Goal: Task Accomplishment & Management: Manage account settings

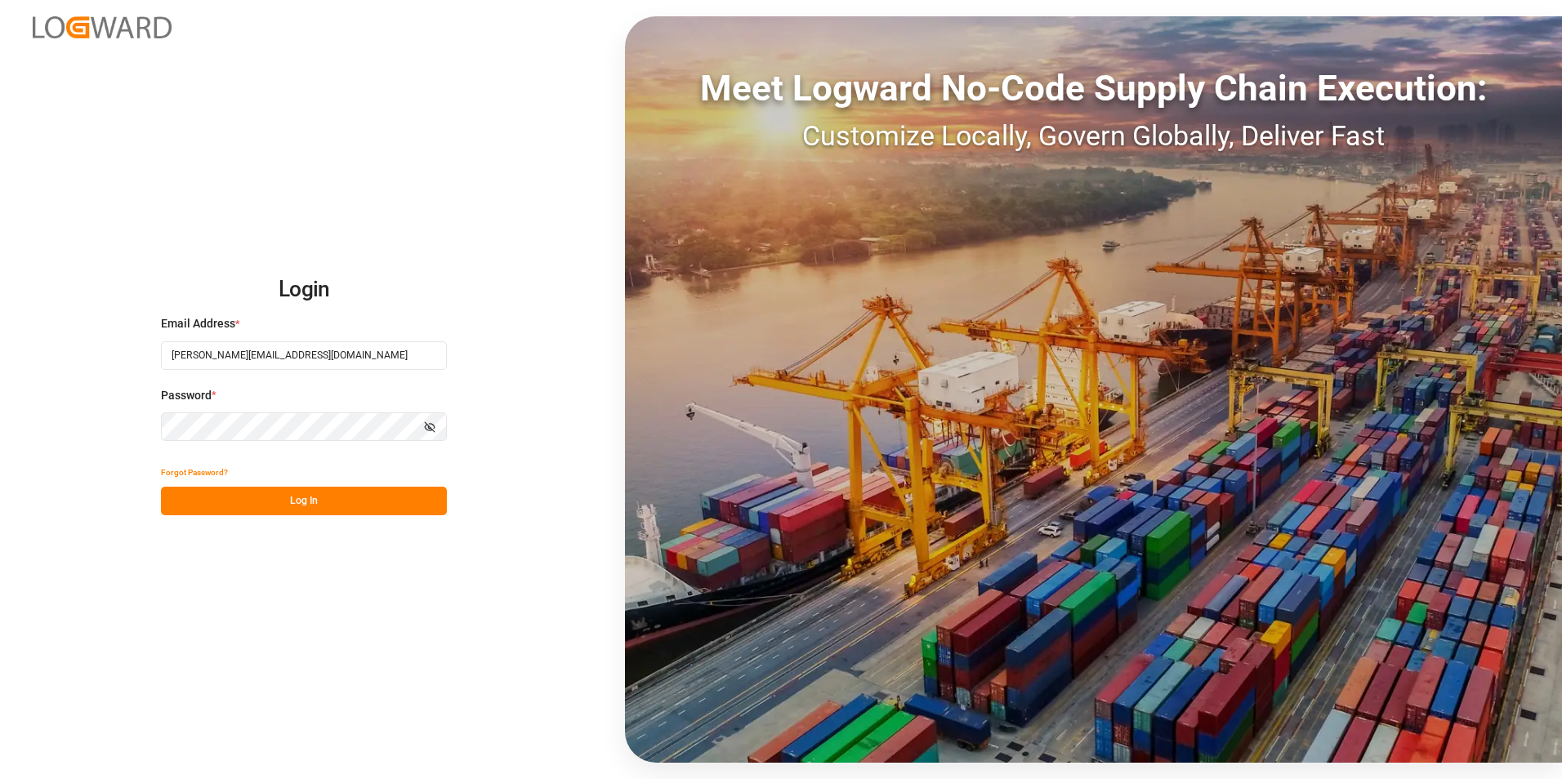
click at [192, 497] on button "Log In" at bounding box center [304, 501] width 286 height 29
click at [225, 493] on button "Log In" at bounding box center [304, 501] width 286 height 29
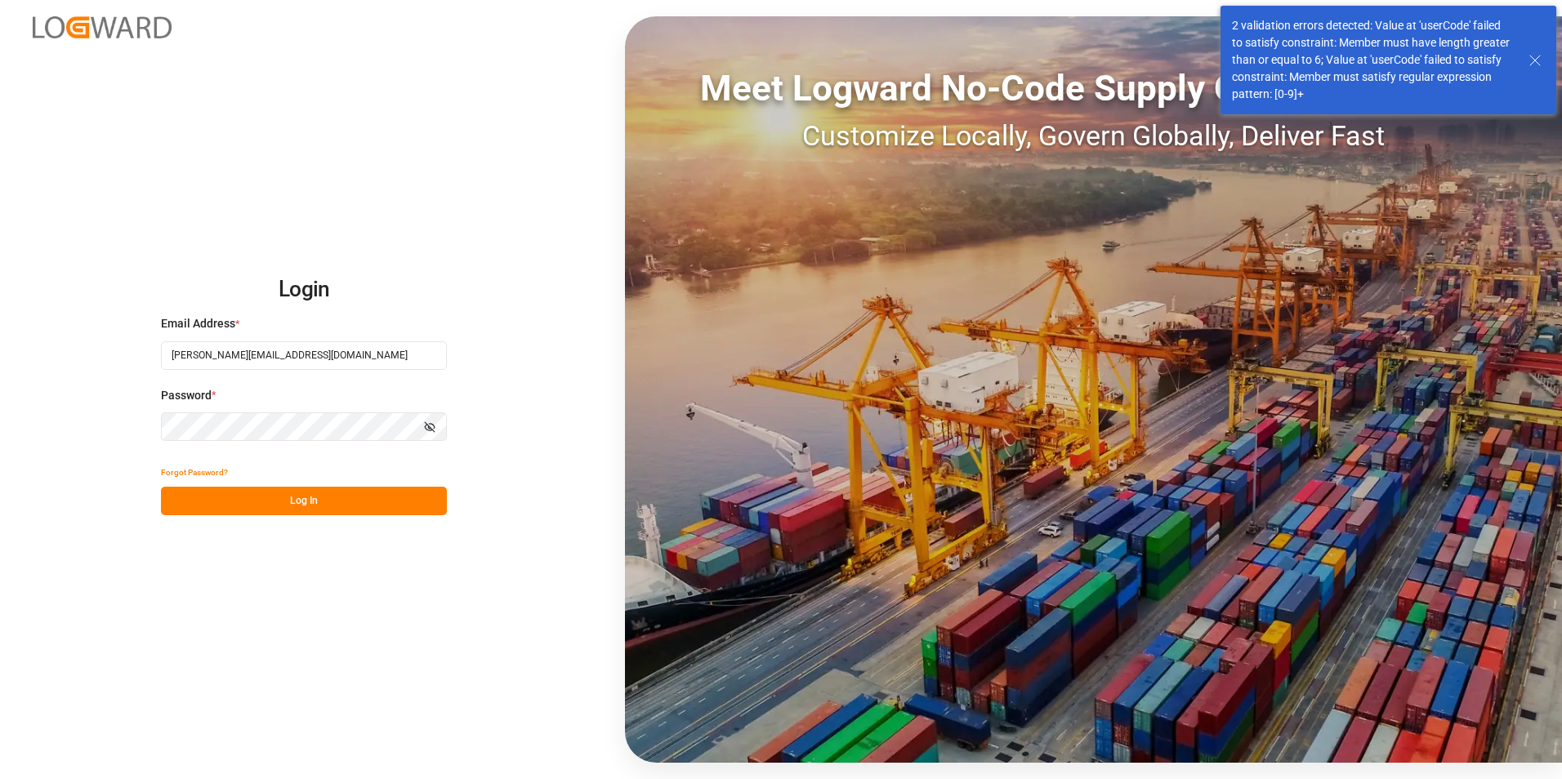
click at [1535, 60] on line at bounding box center [1535, 61] width 10 height 10
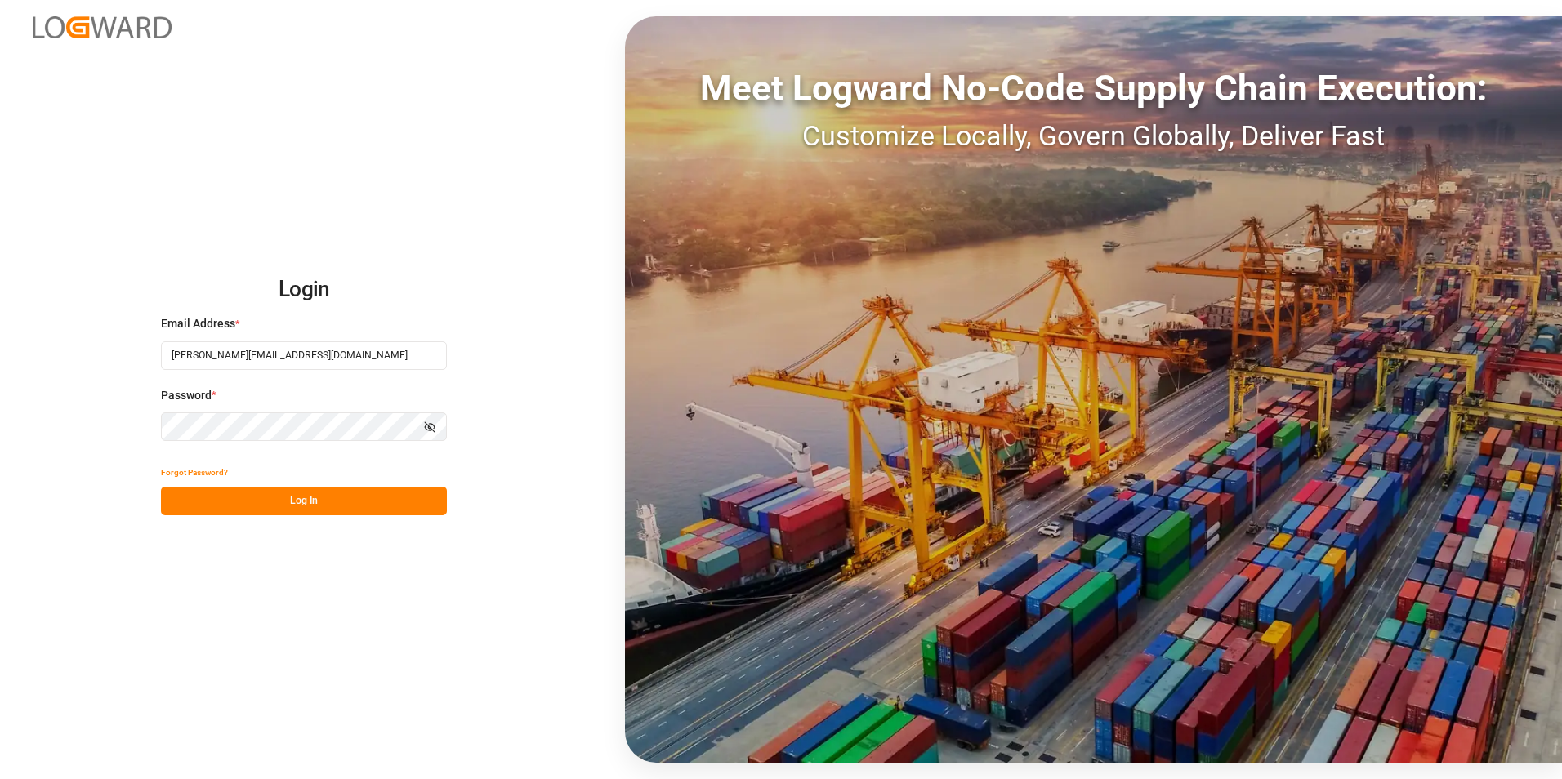
click at [82, 569] on div "Login Email Address * [EMAIL_ADDRESS][DOMAIN_NAME] Password * Show password For…" at bounding box center [781, 389] width 1562 height 779
click at [430, 428] on icon "button" at bounding box center [430, 427] width 2 height 2
click at [334, 361] on input "[PERSON_NAME][EMAIL_ADDRESS][DOMAIN_NAME]" at bounding box center [304, 355] width 286 height 29
type input "[PERSON_NAME][EMAIL_ADDRESS][PERSON_NAME][DOMAIN_NAME]"
click at [429, 424] on icon "button" at bounding box center [431, 427] width 10 height 7
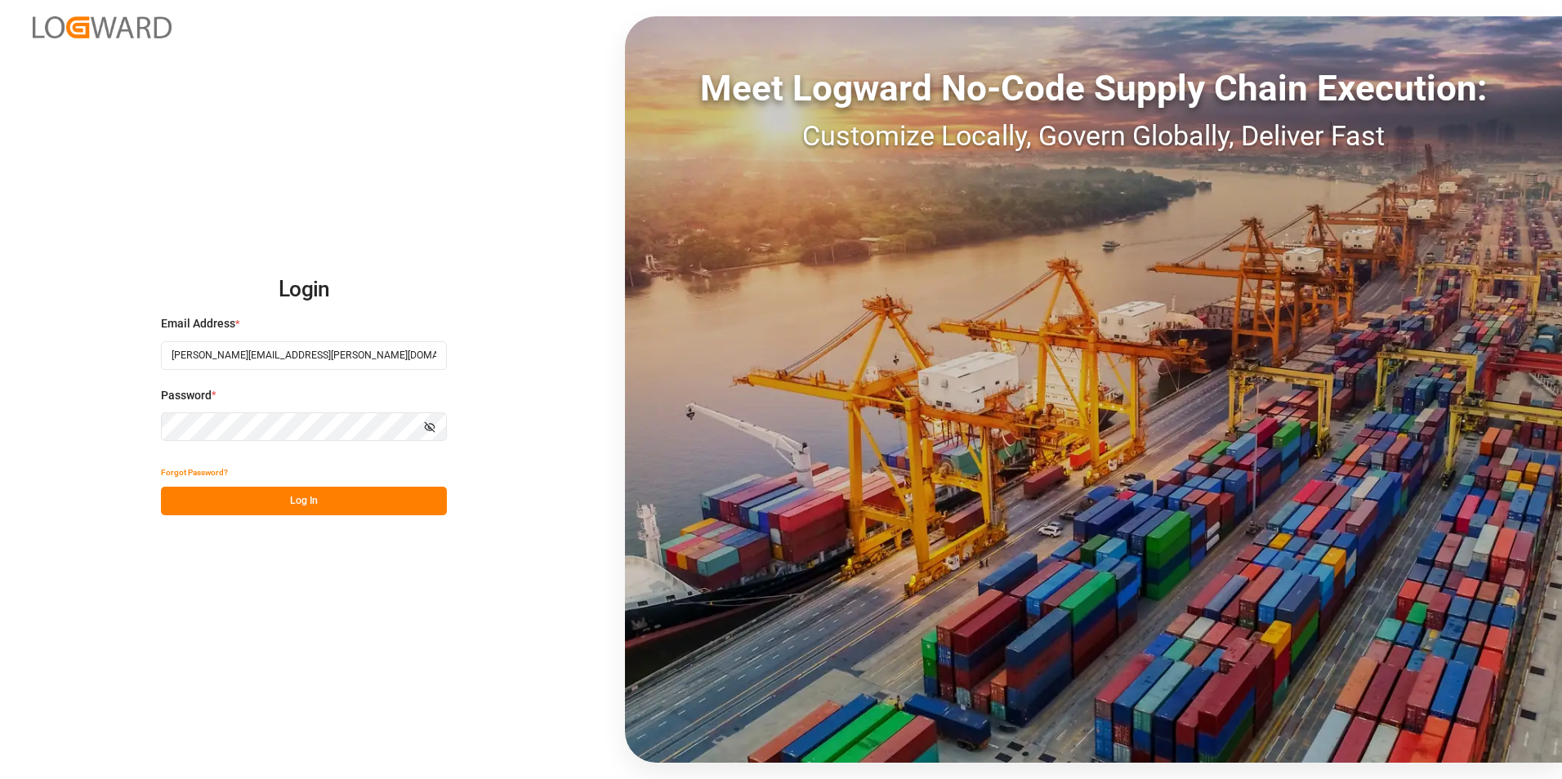
click at [429, 424] on icon "button" at bounding box center [429, 426] width 11 height 11
